Goal: Task Accomplishment & Management: Manage account settings

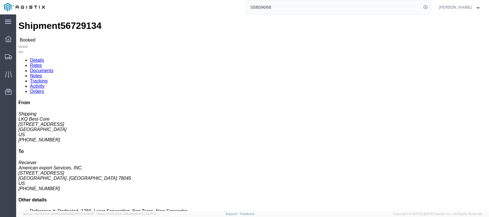
click at [274, 12] on input "55859066" at bounding box center [333, 7] width 175 height 14
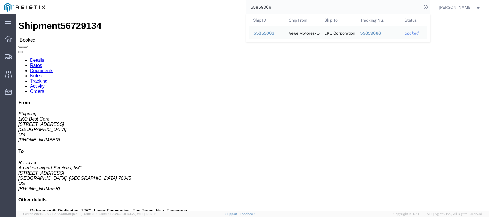
click at [274, 12] on input "55859066" at bounding box center [333, 7] width 175 height 14
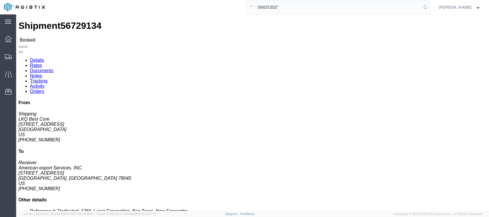
click at [286, 9] on input "" 56621352"" at bounding box center [333, 7] width 175 height 14
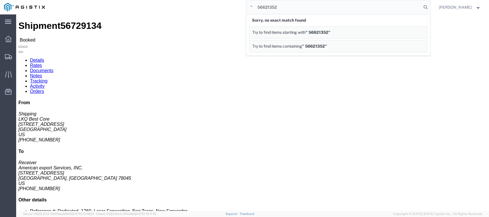
drag, startPoint x: 265, startPoint y: 8, endPoint x: 233, endPoint y: 8, distance: 32.0
click at [234, 11] on div "" 56621352 Sorry, no exact match found Try to find items starting with " 566213…" at bounding box center [239, 7] width 381 height 14
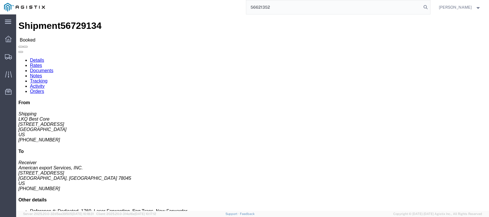
type input "56621352"
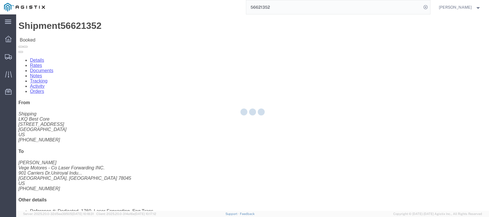
click at [126, 33] on div at bounding box center [252, 112] width 473 height 196
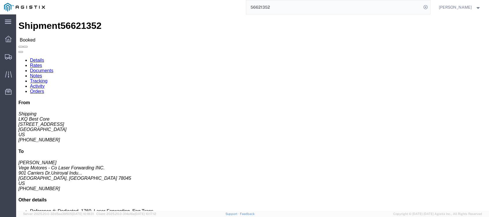
click link "Tracking"
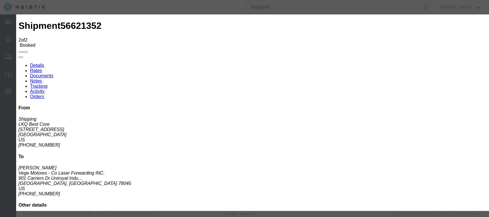
type input "[DATE]"
type input "6:00 PM"
select select "DELIVRED"
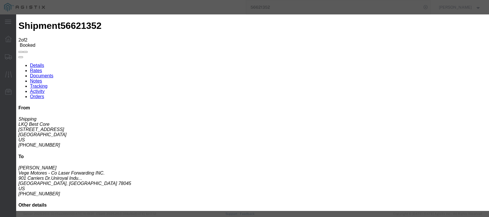
type input "[DATE]"
type input "8:00 AM"
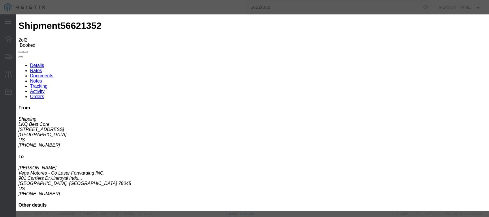
type input "[DATE]"
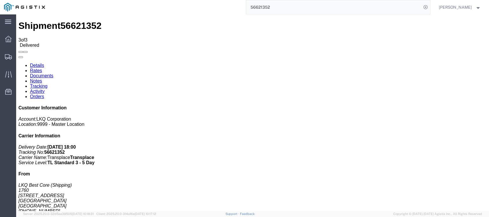
click at [262, 3] on input "56621352" at bounding box center [333, 7] width 175 height 14
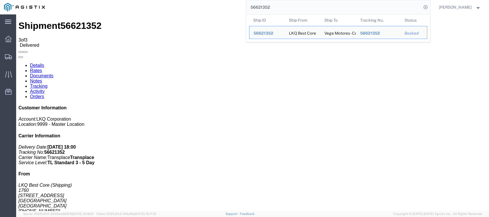
click at [262, 3] on input "56621352" at bounding box center [333, 7] width 175 height 14
paste input "" 56640924""
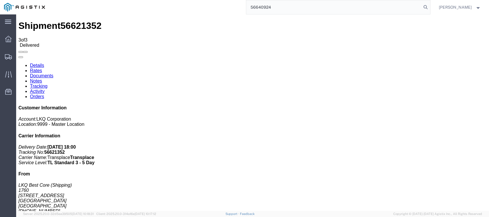
type input "56640924"
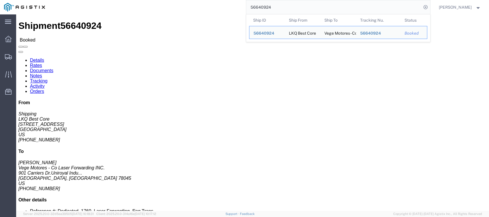
click link "Tracking"
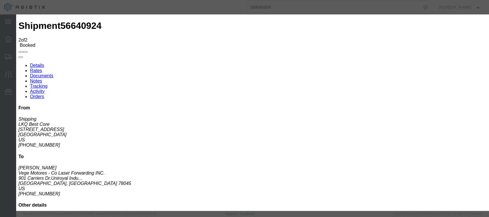
type input "[DATE]"
type input "6:00 PM"
select select "DELIVRED"
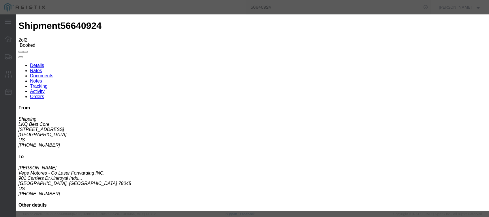
type input "[DATE]"
type input "8:00 AM"
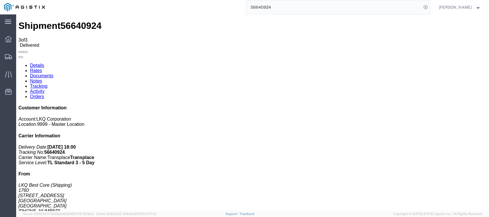
click at [269, 7] on input "56640924" at bounding box center [333, 7] width 175 height 14
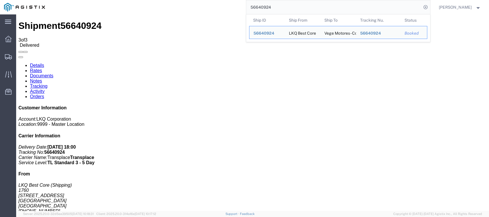
click at [269, 7] on input "56640924" at bounding box center [333, 7] width 175 height 14
paste input "61582"
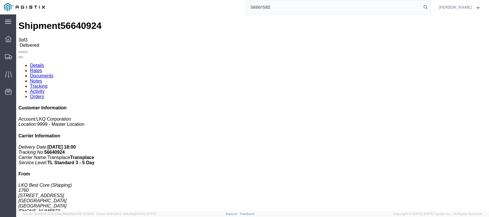
type input "56661582"
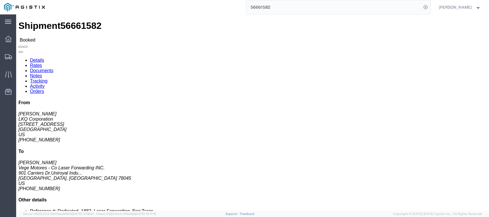
click link "Tracking"
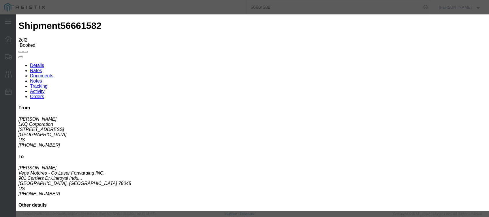
type input "[DATE]"
type input "6:00 PM"
select select "DELIVRED"
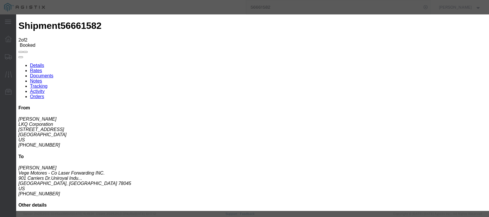
type input "[DATE]"
type input "8:00 AM"
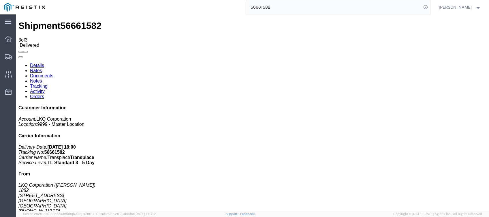
click at [266, 5] on input "56661582" at bounding box center [333, 7] width 175 height 14
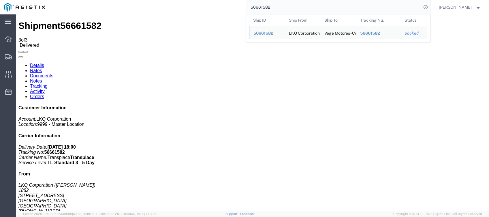
click at [266, 5] on input "56661582" at bounding box center [333, 7] width 175 height 14
paste input "40924"
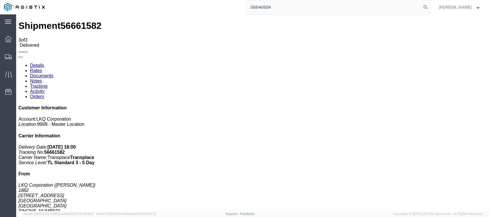
type input "56640924"
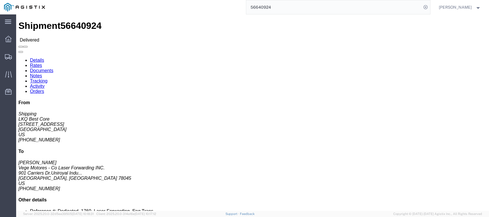
click link "Rates"
